Goal: Task Accomplishment & Management: Complete application form

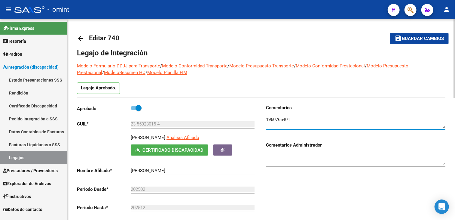
scroll to position [30, 0]
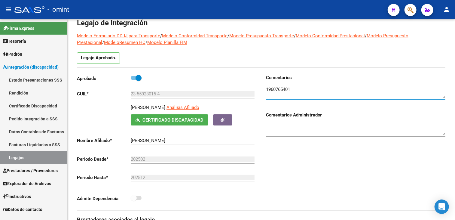
click at [18, 160] on link "Legajos" at bounding box center [33, 157] width 67 height 13
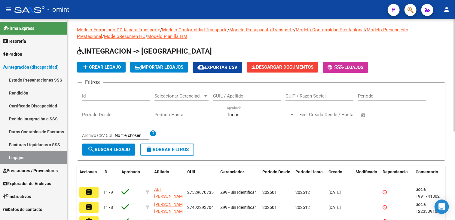
scroll to position [30, 0]
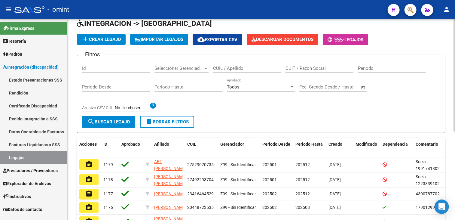
click at [240, 65] on div "CUIL / Apellido" at bounding box center [247, 66] width 68 height 13
click at [239, 68] on input "CUIL / Apellido" at bounding box center [247, 68] width 68 height 5
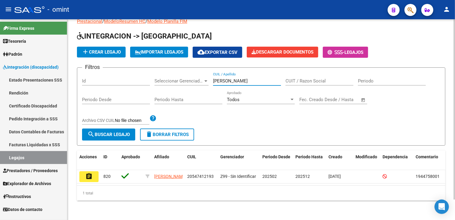
scroll to position [23, 0]
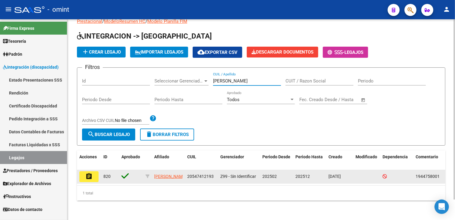
type input "[PERSON_NAME]"
click at [89, 173] on mat-icon "assignment" at bounding box center [88, 176] width 7 height 7
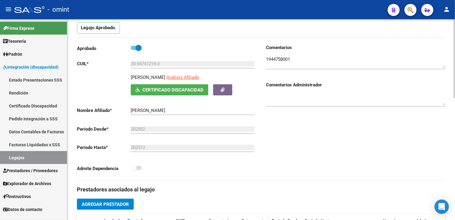
scroll to position [120, 0]
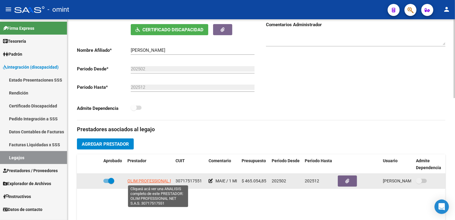
click at [152, 181] on span "OLIM PROFESSIONAL NET S.A.S." at bounding box center [158, 180] width 62 height 5
type textarea "30717517551"
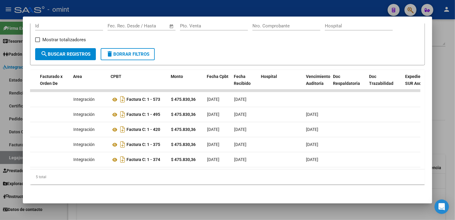
scroll to position [0, 0]
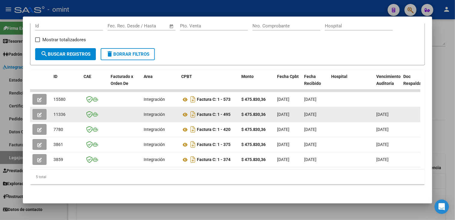
click at [38, 112] on icon "button" at bounding box center [39, 114] width 5 height 5
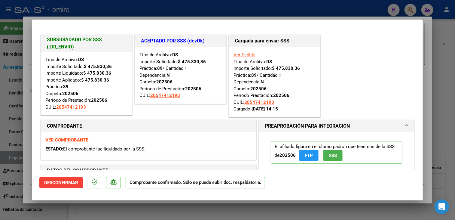
click at [80, 210] on div at bounding box center [227, 110] width 455 height 220
type input "$ 0,00"
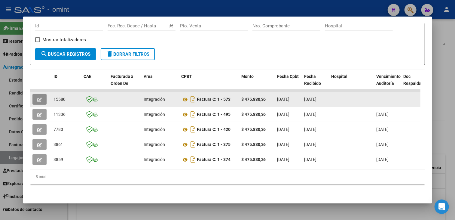
click at [39, 97] on icon "button" at bounding box center [39, 99] width 5 height 5
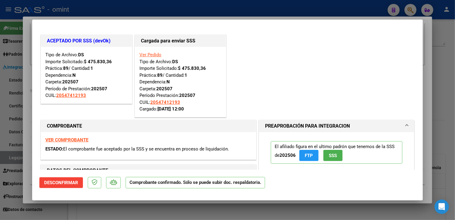
click at [79, 210] on div at bounding box center [227, 110] width 455 height 220
type input "$ 0,00"
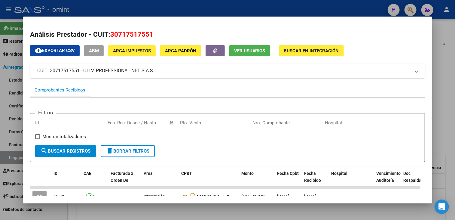
click at [122, 35] on span "30717517551" at bounding box center [131, 34] width 43 height 8
copy span "30717517551"
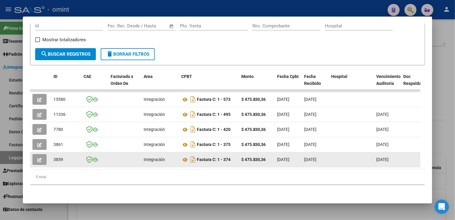
click at [39, 158] on icon "button" at bounding box center [39, 160] width 5 height 5
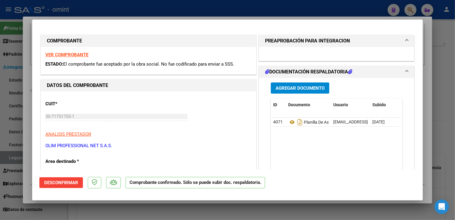
click at [92, 210] on div at bounding box center [227, 110] width 455 height 220
type input "$ 0,00"
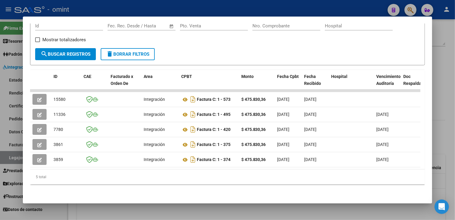
click at [191, 207] on div at bounding box center [227, 110] width 455 height 220
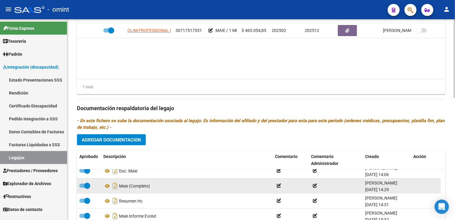
scroll to position [301, 0]
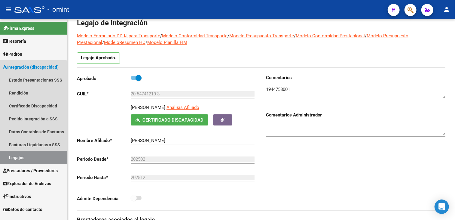
click at [19, 154] on link "Legajos" at bounding box center [33, 157] width 67 height 13
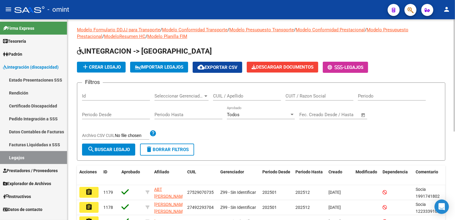
scroll to position [30, 0]
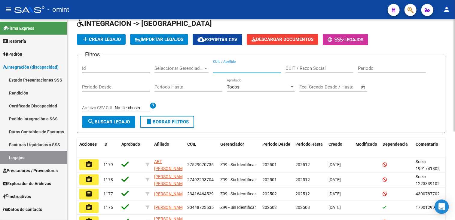
click at [248, 68] on input "CUIL / Apellido" at bounding box center [247, 68] width 68 height 5
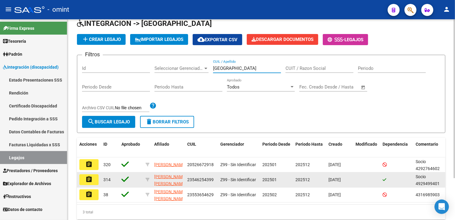
type input "[GEOGRAPHIC_DATA]"
click at [97, 179] on button "assignment" at bounding box center [88, 179] width 19 height 11
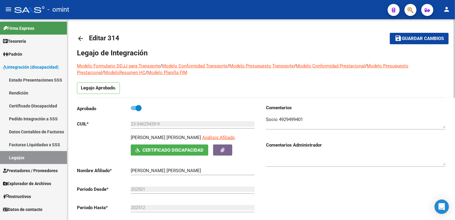
click at [285, 119] on textarea at bounding box center [355, 122] width 179 height 12
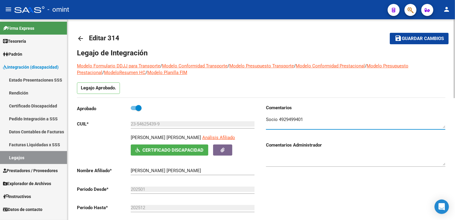
click at [285, 119] on textarea at bounding box center [355, 122] width 179 height 12
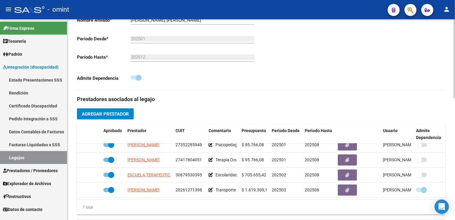
scroll to position [56, 0]
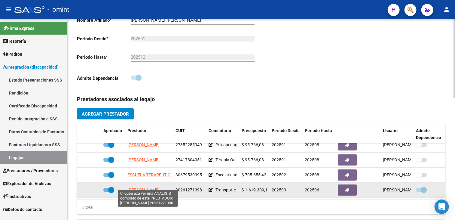
click at [142, 187] on span "[PERSON_NAME]" at bounding box center [143, 189] width 32 height 5
type textarea "20261271398"
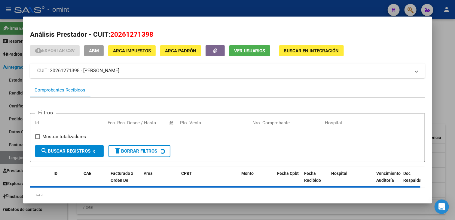
click at [126, 34] on span "20261271398" at bounding box center [131, 34] width 43 height 8
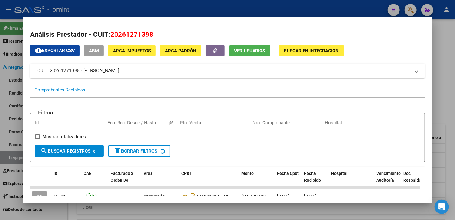
click at [126, 34] on span "20261271398" at bounding box center [131, 34] width 43 height 8
click at [119, 35] on span "20261271398" at bounding box center [131, 34] width 43 height 8
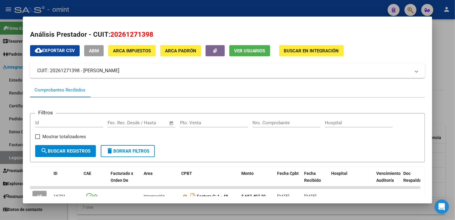
copy span "20261271398"
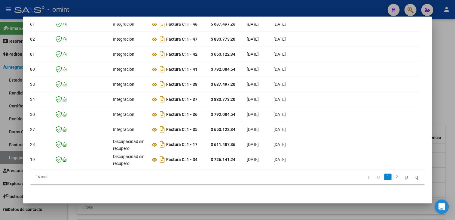
scroll to position [0, 0]
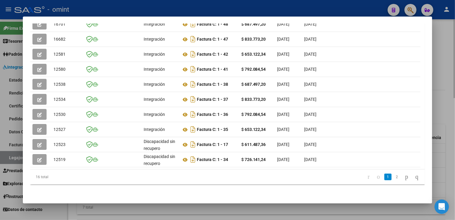
click at [155, 208] on div at bounding box center [227, 110] width 455 height 220
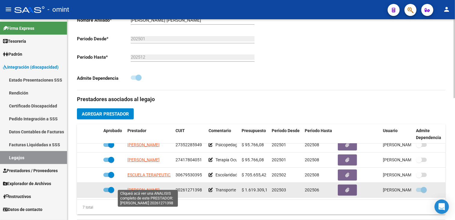
click at [144, 187] on span "[PERSON_NAME]" at bounding box center [143, 189] width 32 height 5
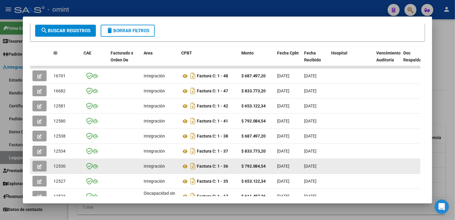
scroll to position [176, 0]
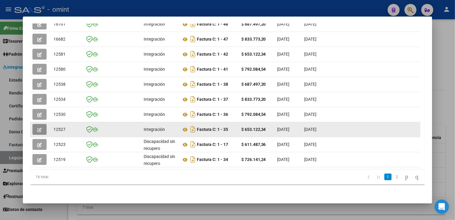
click at [39, 127] on icon "button" at bounding box center [39, 129] width 5 height 5
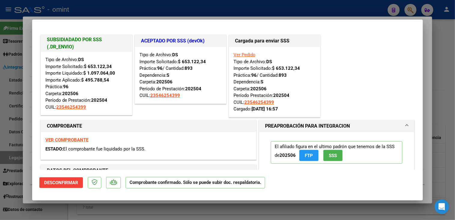
click at [63, 209] on div at bounding box center [227, 110] width 455 height 220
type input "$ 0,00"
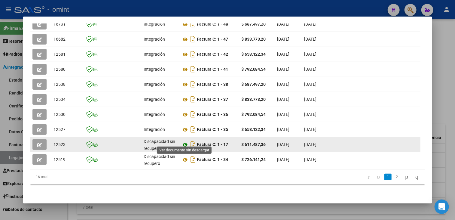
click at [185, 141] on icon at bounding box center [185, 144] width 8 height 7
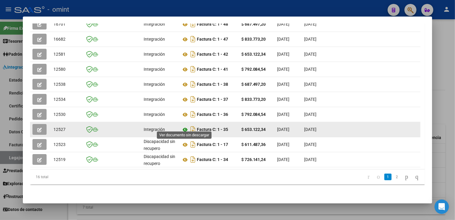
click at [185, 126] on icon at bounding box center [185, 129] width 8 height 7
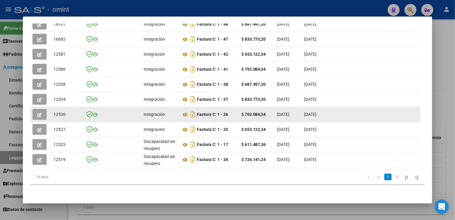
click at [46, 112] on button "button" at bounding box center [39, 114] width 14 height 11
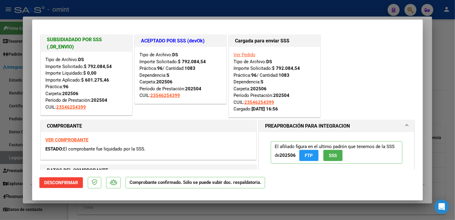
click at [78, 139] on strong "VER COMPROBANTE" at bounding box center [66, 139] width 43 height 5
click at [26, 160] on div at bounding box center [227, 110] width 455 height 220
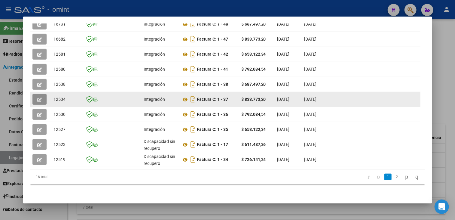
click at [38, 97] on icon "button" at bounding box center [39, 99] width 5 height 5
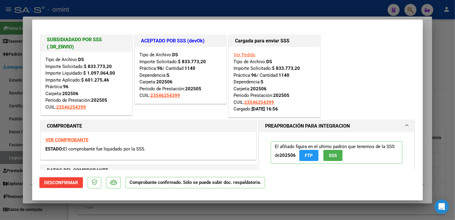
click at [70, 137] on strong "VER COMPROBANTE" at bounding box center [66, 139] width 43 height 5
click at [29, 155] on div at bounding box center [227, 110] width 455 height 220
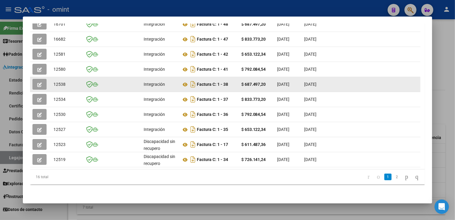
click at [42, 80] on button "button" at bounding box center [39, 84] width 14 height 11
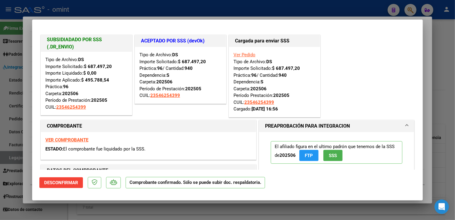
click at [69, 140] on strong "VER COMPROBANTE" at bounding box center [66, 139] width 43 height 5
click at [27, 144] on div at bounding box center [227, 110] width 455 height 220
type input "$ 0,00"
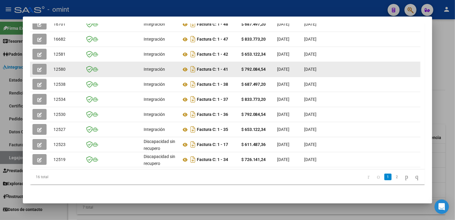
click at [40, 67] on icon "button" at bounding box center [39, 69] width 5 height 5
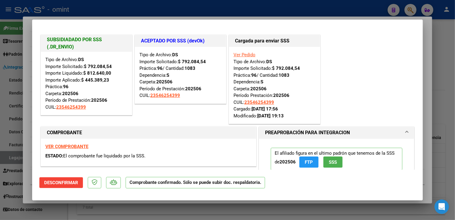
click at [62, 147] on strong "VER COMPROBANTE" at bounding box center [66, 146] width 43 height 5
click at [29, 138] on div at bounding box center [227, 110] width 455 height 220
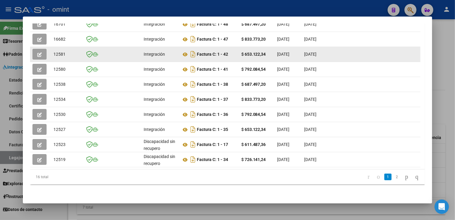
click at [38, 52] on icon "button" at bounding box center [39, 54] width 5 height 5
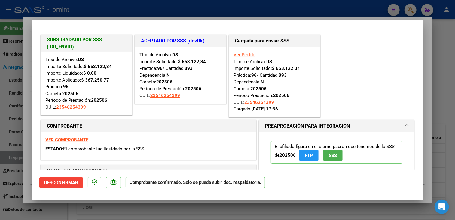
click at [63, 137] on strong "VER COMPROBANTE" at bounding box center [66, 139] width 43 height 5
click at [88, 207] on div at bounding box center [227, 110] width 455 height 220
type input "$ 0,00"
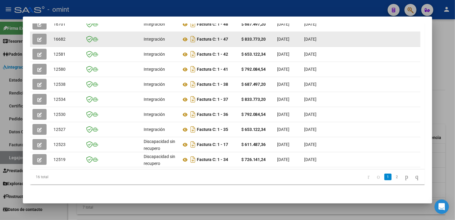
scroll to position [145, 0]
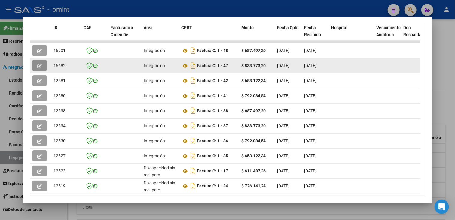
click at [40, 63] on span "button" at bounding box center [39, 65] width 5 height 5
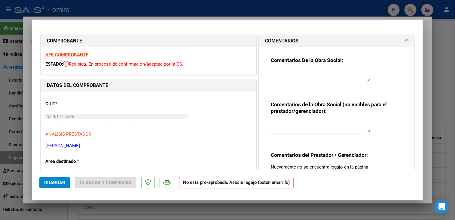
click at [105, 204] on div at bounding box center [227, 110] width 455 height 220
type input "$ 0,00"
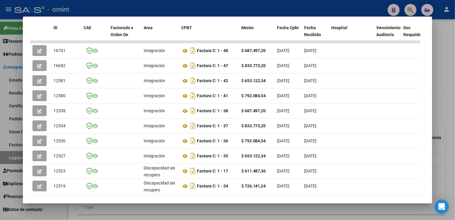
click at [106, 208] on div at bounding box center [227, 110] width 455 height 220
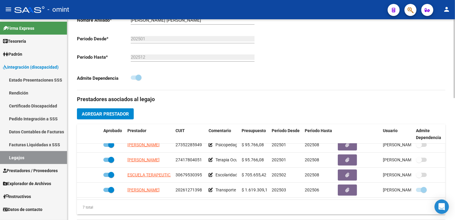
scroll to position [90, 0]
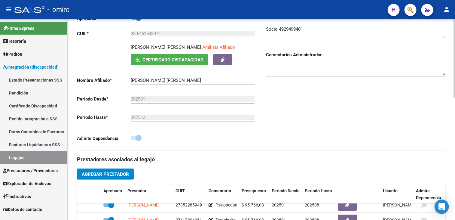
click at [289, 28] on textarea at bounding box center [355, 32] width 179 height 12
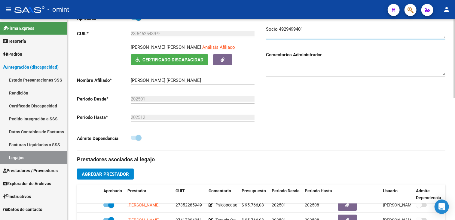
click at [289, 28] on textarea at bounding box center [355, 32] width 179 height 12
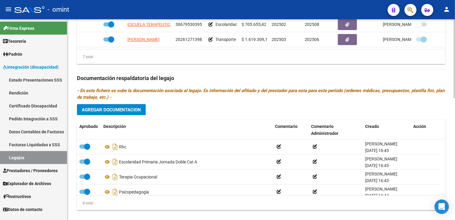
scroll to position [180, 0]
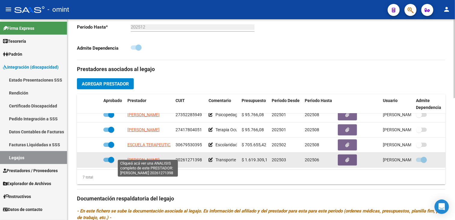
click at [152, 157] on span "[PERSON_NAME]" at bounding box center [143, 159] width 32 height 5
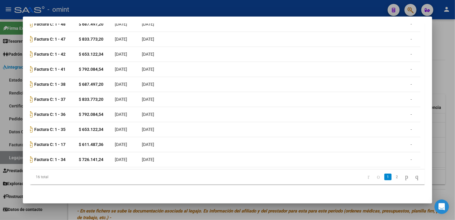
scroll to position [0, 0]
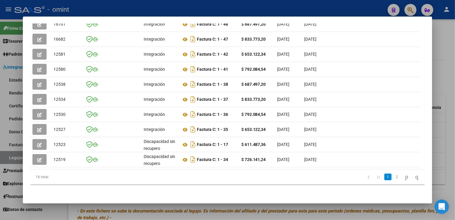
click at [442, 77] on div at bounding box center [227, 110] width 455 height 220
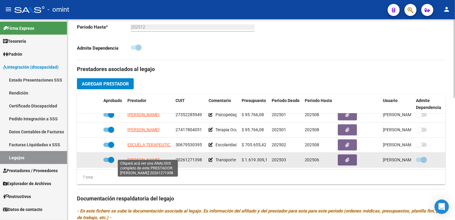
click at [146, 157] on span "[PERSON_NAME]" at bounding box center [143, 159] width 32 height 5
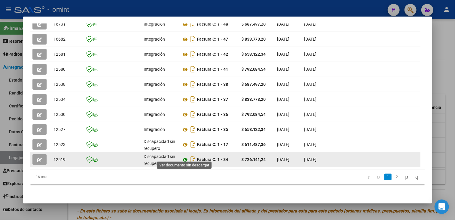
click at [186, 156] on icon at bounding box center [185, 159] width 8 height 7
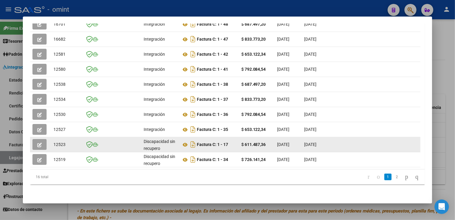
click at [40, 142] on span "button" at bounding box center [39, 144] width 5 height 5
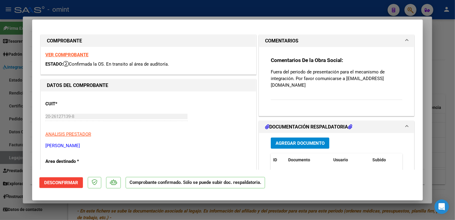
click at [111, 209] on div at bounding box center [227, 110] width 455 height 220
type input "$ 0,00"
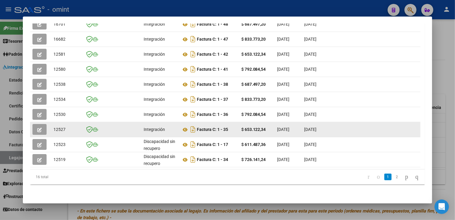
click at [41, 127] on icon "button" at bounding box center [39, 129] width 5 height 5
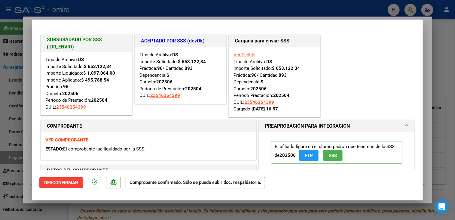
drag, startPoint x: 53, startPoint y: 93, endPoint x: 87, endPoint y: 96, distance: 35.0
click at [87, 96] on div "Tipo de Archivo: DS Importe Solicitado: $ 653.122,34 Importe Liquidado: $ 1.097…" at bounding box center [86, 83] width 82 height 54
click at [60, 210] on div at bounding box center [227, 110] width 455 height 220
type input "$ 0,00"
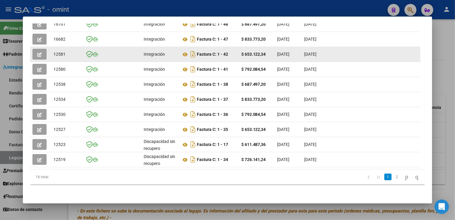
click at [43, 51] on button "button" at bounding box center [39, 54] width 14 height 11
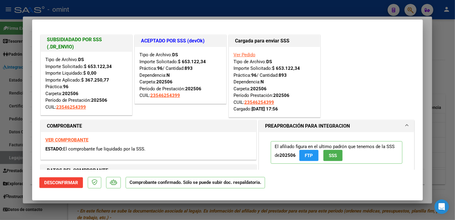
click at [29, 152] on div at bounding box center [227, 110] width 455 height 220
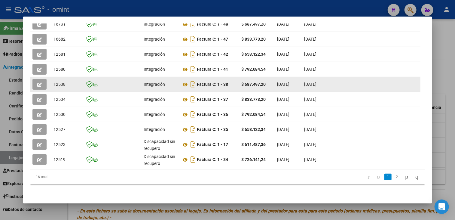
scroll to position [115, 0]
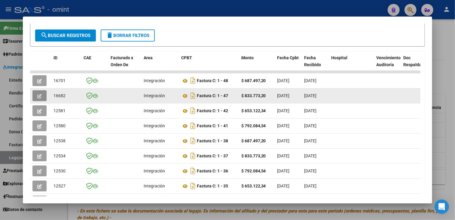
click at [42, 94] on button "button" at bounding box center [39, 95] width 14 height 11
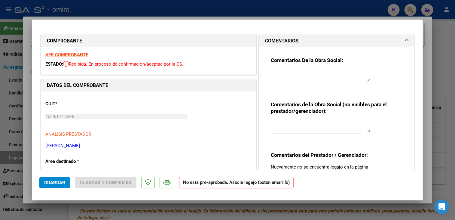
scroll to position [30, 0]
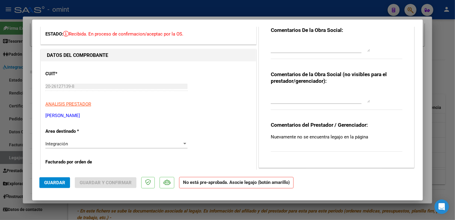
click at [188, 210] on div at bounding box center [227, 110] width 455 height 220
type input "$ 0,00"
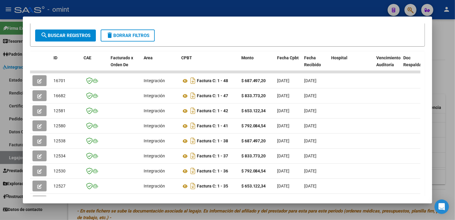
click at [189, 209] on div at bounding box center [227, 110] width 455 height 220
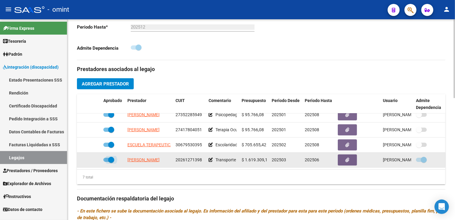
click at [113, 157] on span at bounding box center [111, 160] width 6 height 6
click at [106, 162] on input "checkbox" at bounding box center [106, 162] width 0 height 0
checkbox input "false"
click at [90, 158] on icon at bounding box center [92, 160] width 4 height 4
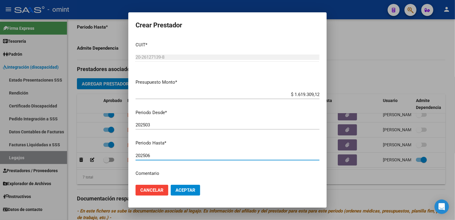
click at [157, 157] on input "202506" at bounding box center [228, 155] width 184 height 5
type input "202507"
click at [181, 191] on span "Aceptar" at bounding box center [186, 189] width 20 height 5
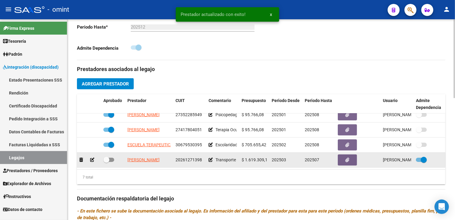
click at [111, 158] on span at bounding box center [108, 160] width 11 height 4
click at [106, 162] on input "checkbox" at bounding box center [106, 162] width 0 height 0
checkbox input "true"
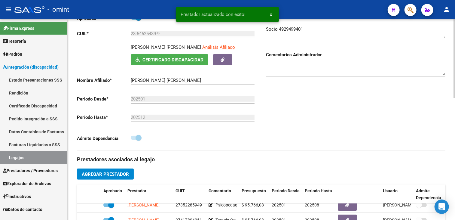
scroll to position [0, 0]
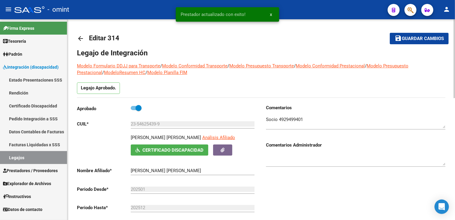
click at [412, 39] on span "Guardar cambios" at bounding box center [423, 38] width 42 height 5
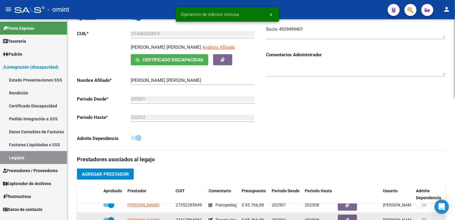
scroll to position [150, 0]
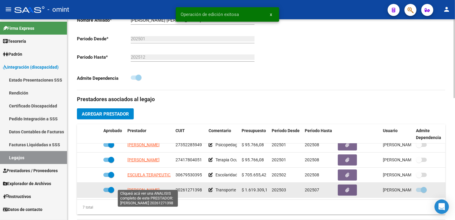
click at [141, 187] on span "[PERSON_NAME]" at bounding box center [143, 189] width 32 height 5
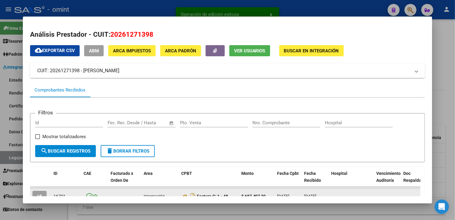
scroll to position [60, 0]
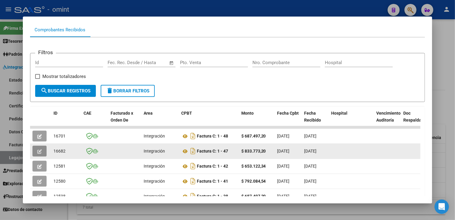
click at [40, 149] on icon "button" at bounding box center [39, 151] width 5 height 5
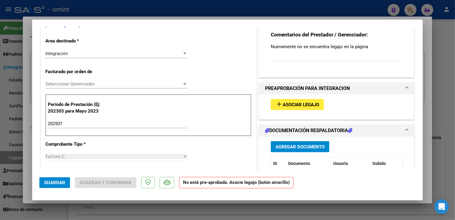
scroll to position [180, 0]
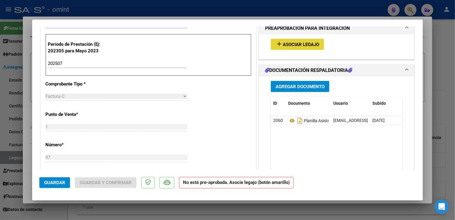
click at [297, 44] on span "Asociar Legajo" at bounding box center [301, 44] width 36 height 5
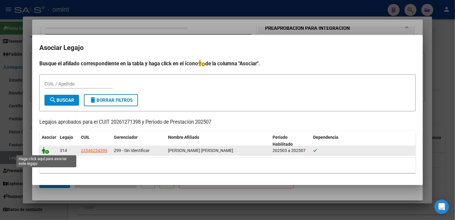
click at [43, 151] on icon at bounding box center [45, 150] width 7 height 7
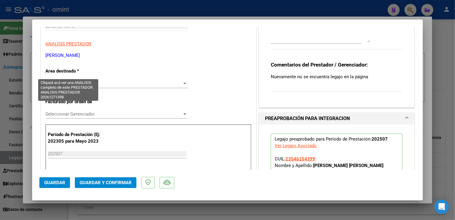
scroll to position [0, 0]
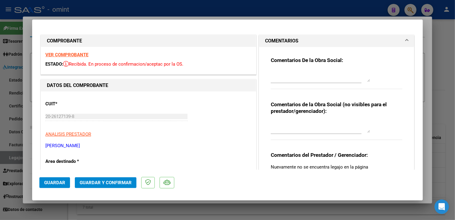
click at [74, 56] on strong "VER COMPROBANTE" at bounding box center [66, 54] width 43 height 5
click at [114, 204] on div at bounding box center [227, 110] width 455 height 220
type input "$ 0,00"
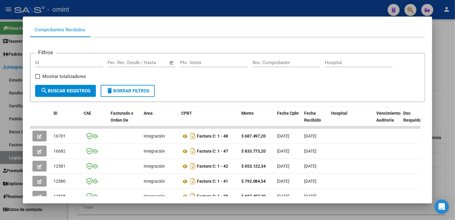
click at [208, 210] on div at bounding box center [227, 110] width 455 height 220
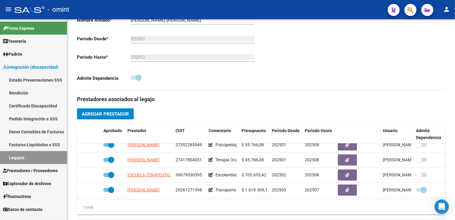
click at [16, 156] on link "Legajos" at bounding box center [33, 157] width 67 height 13
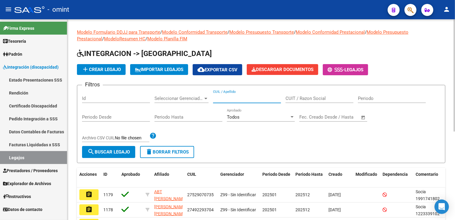
click at [238, 96] on input "CUIL / Apellido" at bounding box center [247, 98] width 68 height 5
paste input "[PERSON_NAME]"
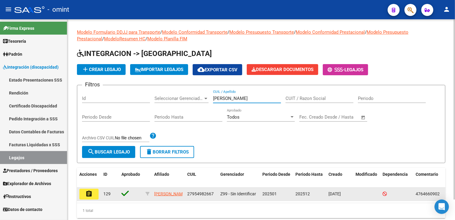
type input "[PERSON_NAME]"
click at [87, 195] on mat-icon "assignment" at bounding box center [88, 193] width 7 height 7
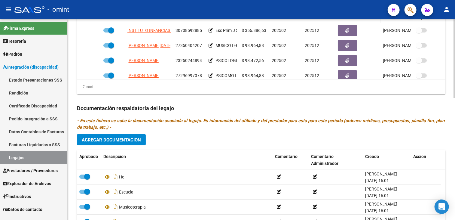
scroll to position [240, 0]
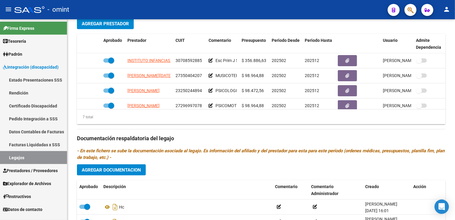
click at [12, 154] on link "Legajos" at bounding box center [33, 157] width 67 height 13
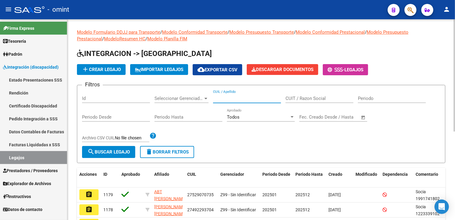
click at [246, 98] on input "CUIL / Apellido" at bounding box center [247, 98] width 68 height 5
type input "[PERSON_NAME]"
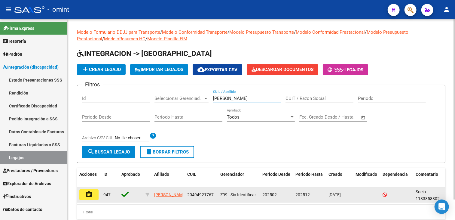
click at [91, 194] on mat-icon "assignment" at bounding box center [88, 194] width 7 height 7
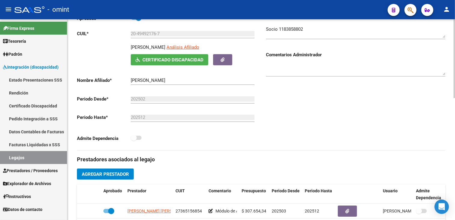
scroll to position [150, 0]
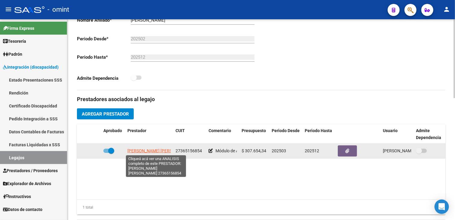
click at [149, 150] on span "[PERSON_NAME] [PERSON_NAME]" at bounding box center [159, 150] width 65 height 5
type textarea "27365156854"
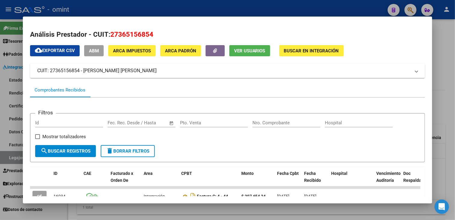
scroll to position [90, 0]
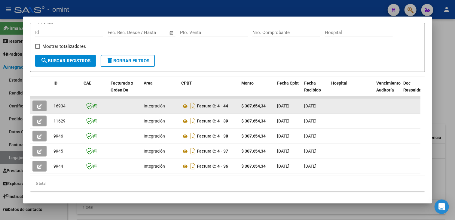
click at [36, 104] on button "button" at bounding box center [39, 105] width 14 height 11
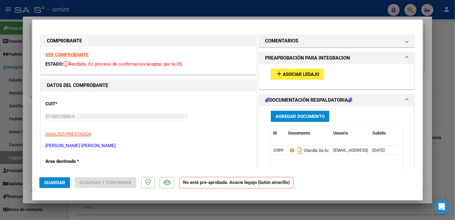
click at [298, 73] on span "Asociar Legajo" at bounding box center [301, 74] width 36 height 5
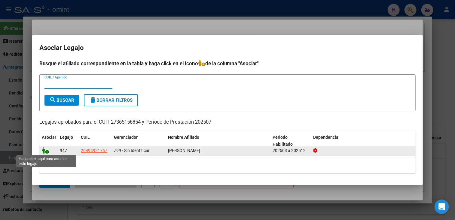
click at [45, 150] on icon at bounding box center [45, 150] width 7 height 7
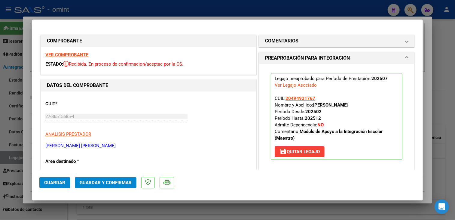
click at [79, 57] on strong "VER COMPROBANTE" at bounding box center [66, 54] width 43 height 5
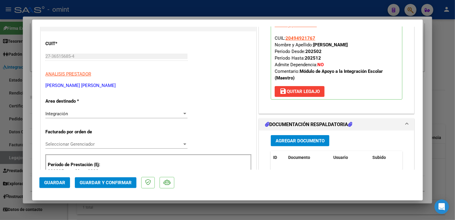
scroll to position [150, 0]
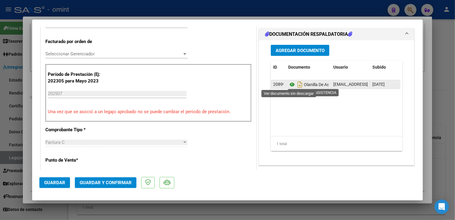
click at [288, 83] on icon at bounding box center [292, 84] width 8 height 7
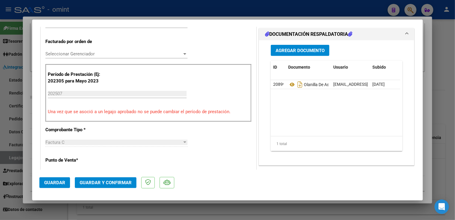
click at [89, 50] on div "Seleccionar Gerenciador Seleccionar Gerenciador" at bounding box center [116, 53] width 142 height 9
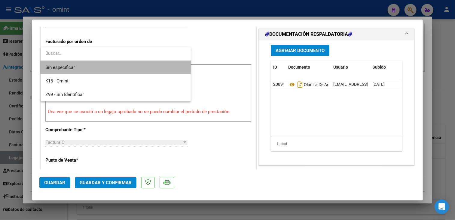
click at [84, 65] on span "Sin especificar" at bounding box center [115, 68] width 141 height 14
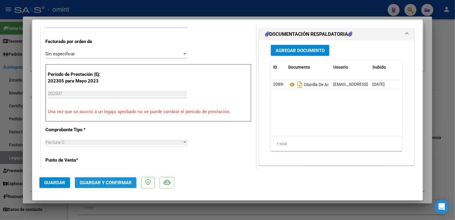
click at [102, 178] on button "Guardar y Confirmar" at bounding box center [106, 182] width 62 height 11
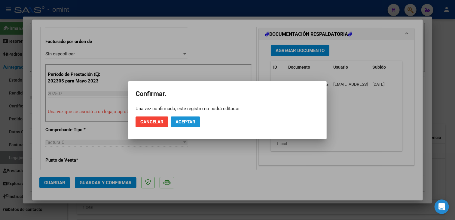
click at [190, 122] on span "Aceptar" at bounding box center [186, 121] width 20 height 5
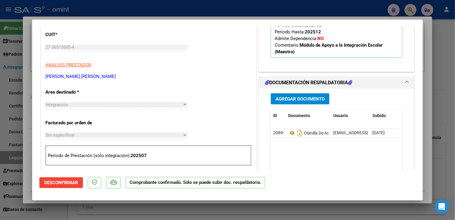
scroll to position [0, 0]
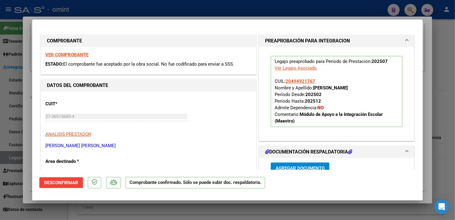
click at [142, 210] on div at bounding box center [227, 110] width 455 height 220
type input "$ 0,00"
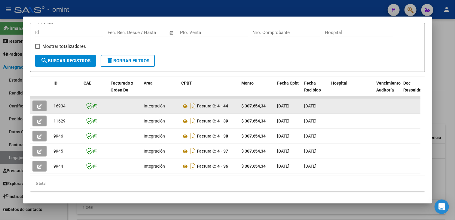
click at [40, 107] on icon "button" at bounding box center [39, 106] width 5 height 5
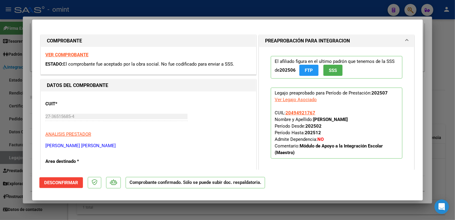
click at [90, 209] on div at bounding box center [227, 110] width 455 height 220
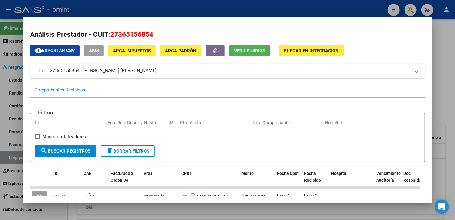
click at [125, 33] on span "27365156854" at bounding box center [131, 34] width 43 height 8
copy span "27365156854"
click at [131, 209] on div at bounding box center [227, 110] width 455 height 220
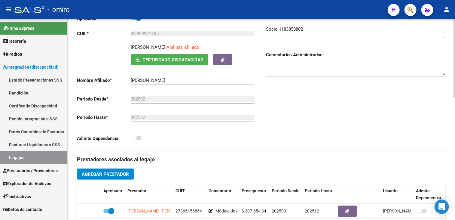
scroll to position [150, 0]
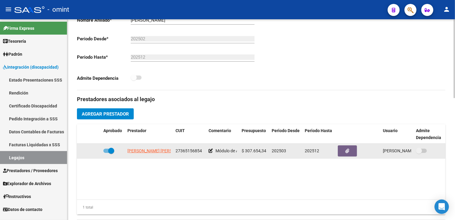
click at [191, 150] on span "27365156854" at bounding box center [189, 150] width 26 height 5
copy span "27365156854"
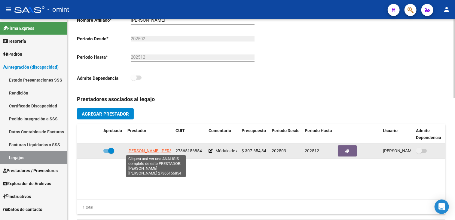
click at [155, 152] on span "[PERSON_NAME] [PERSON_NAME]" at bounding box center [159, 150] width 65 height 5
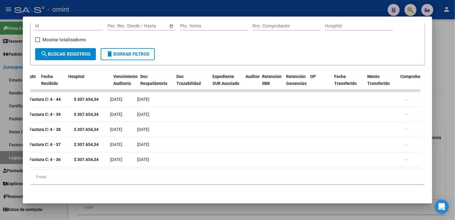
scroll to position [0, 0]
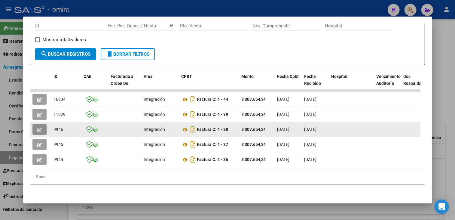
click at [45, 124] on button "button" at bounding box center [39, 129] width 14 height 11
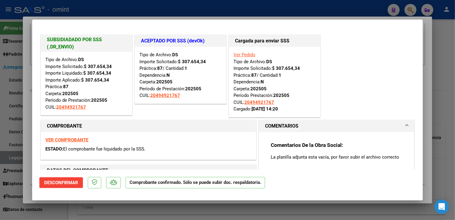
click at [53, 210] on div at bounding box center [227, 110] width 455 height 220
type input "$ 0,00"
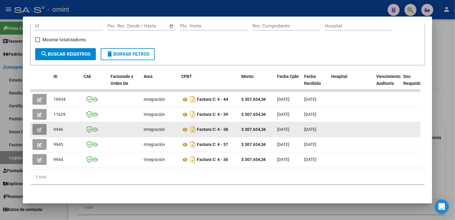
click at [39, 127] on icon "button" at bounding box center [39, 129] width 5 height 5
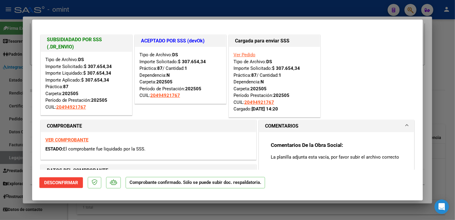
click at [101, 213] on div at bounding box center [227, 110] width 455 height 220
type input "$ 0,00"
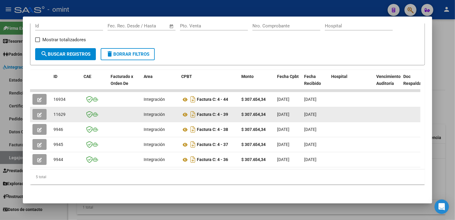
click at [37, 113] on button "button" at bounding box center [39, 114] width 14 height 11
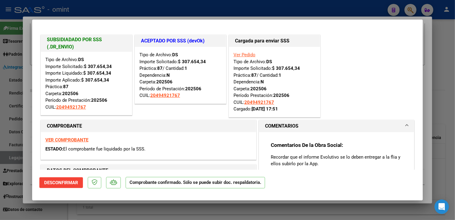
click at [81, 203] on div at bounding box center [227, 110] width 455 height 220
type input "$ 0,00"
